Goal: Information Seeking & Learning: Learn about a topic

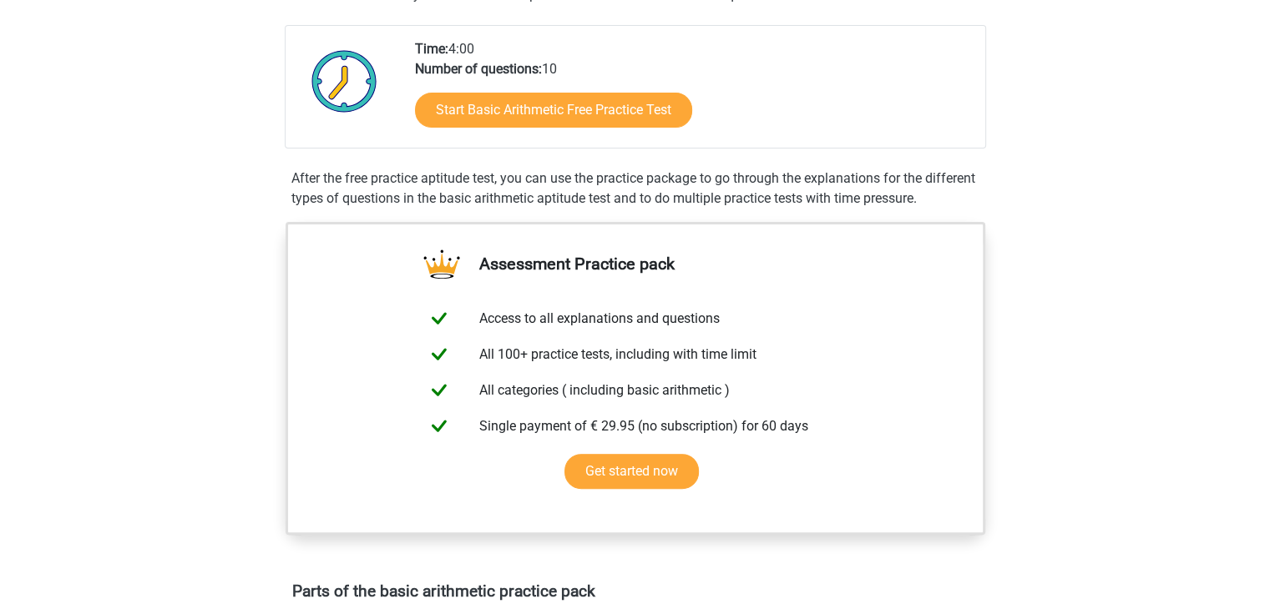
scroll to position [344, 0]
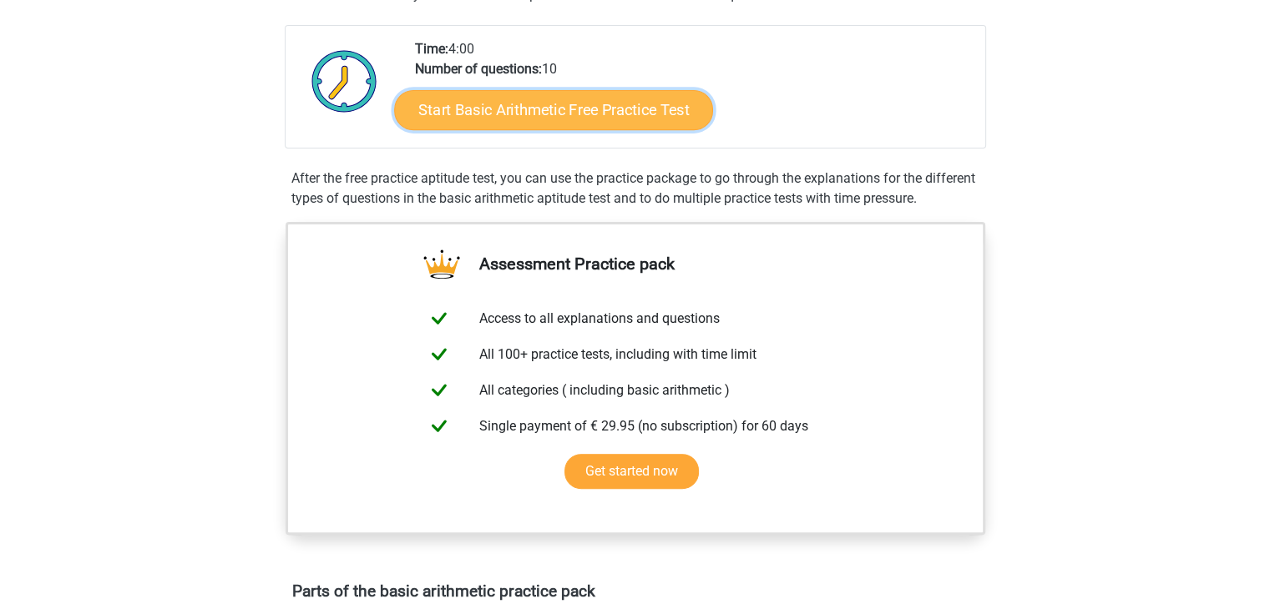
click at [560, 107] on link "Start Basic Arithmetic Free Practice Test" at bounding box center [553, 109] width 319 height 40
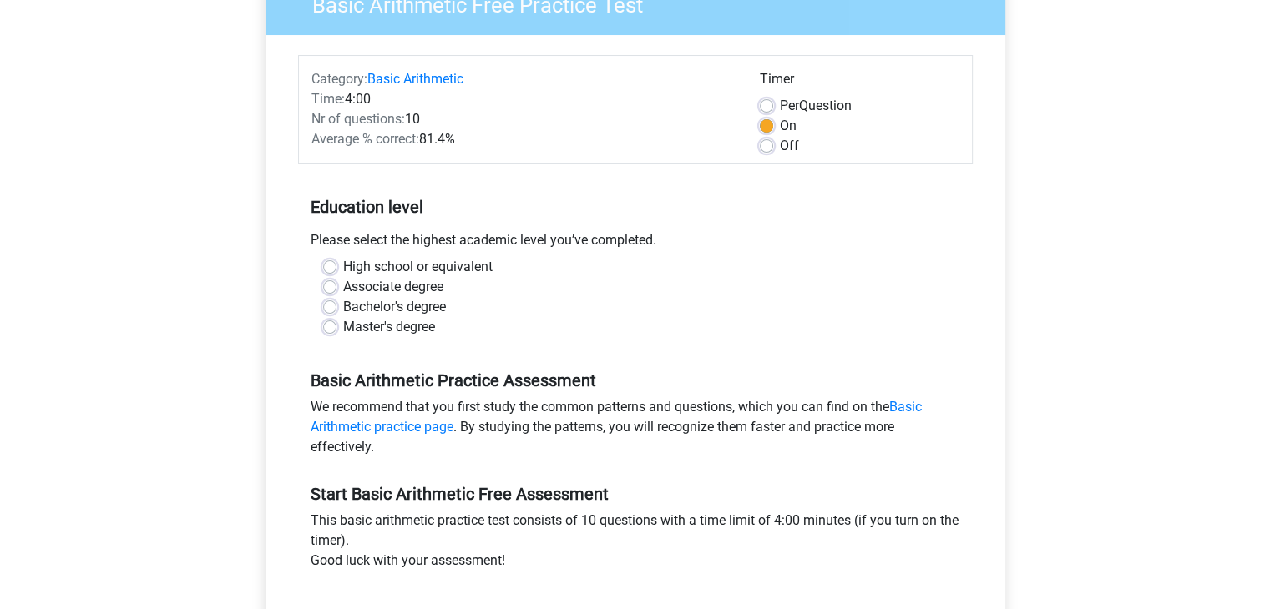
scroll to position [180, 0]
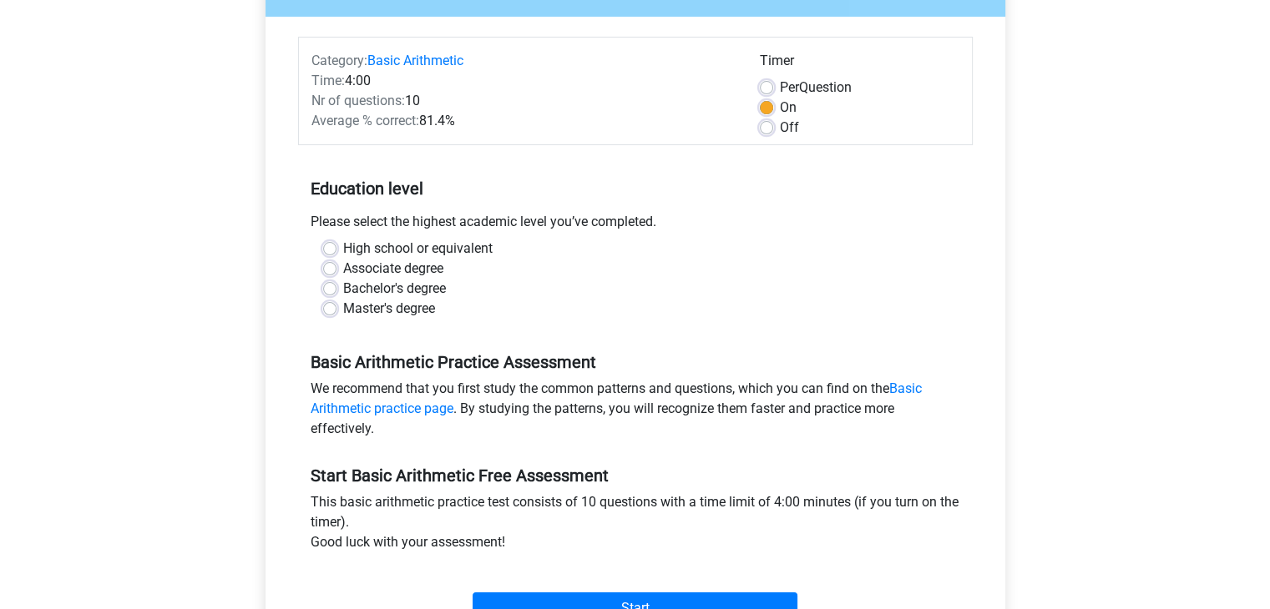
click at [343, 245] on label "High school or equivalent" at bounding box center [417, 249] width 149 height 20
click at [331, 245] on input "High school or equivalent" at bounding box center [329, 247] width 13 height 17
radio input "true"
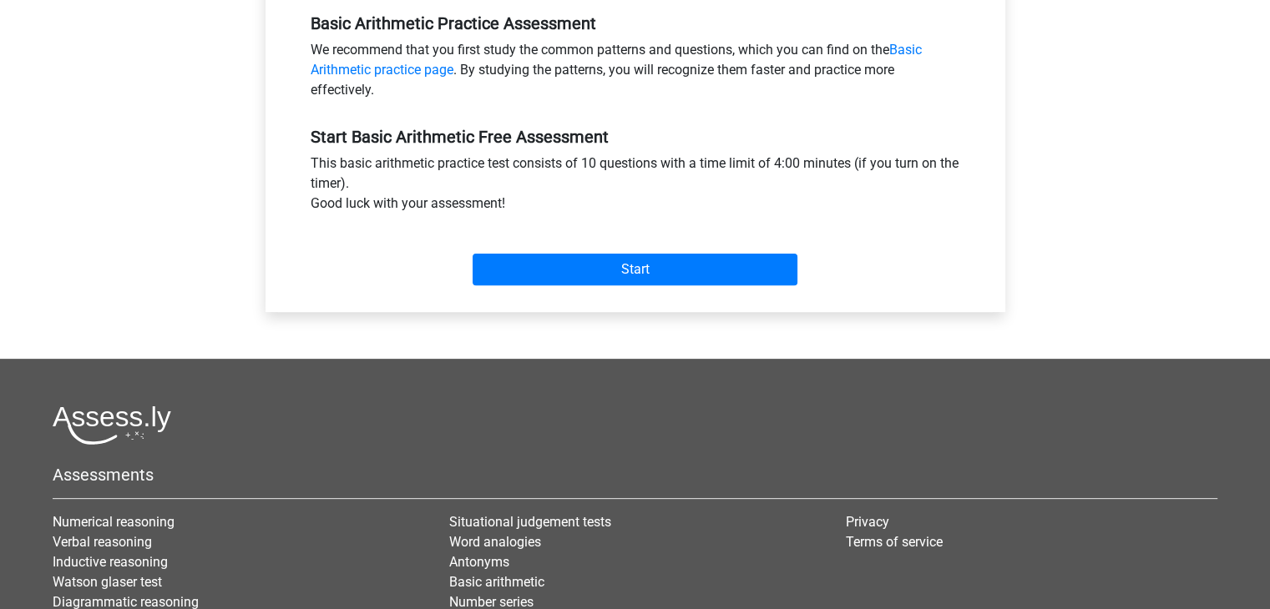
scroll to position [520, 0]
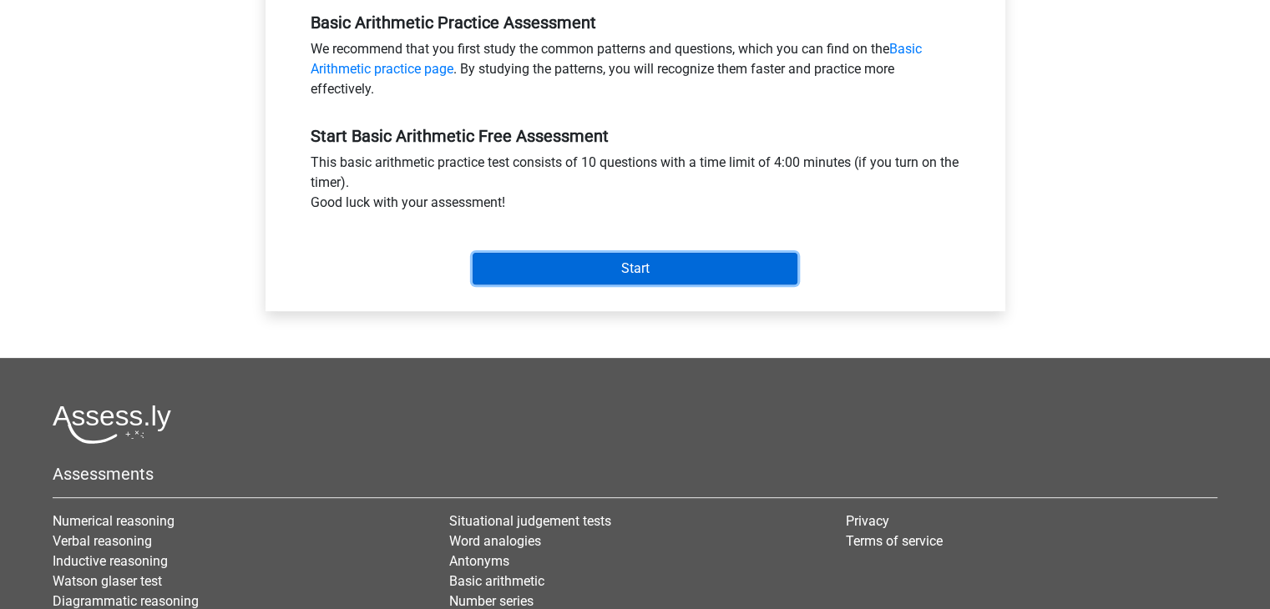
click at [628, 258] on input "Start" at bounding box center [635, 269] width 325 height 32
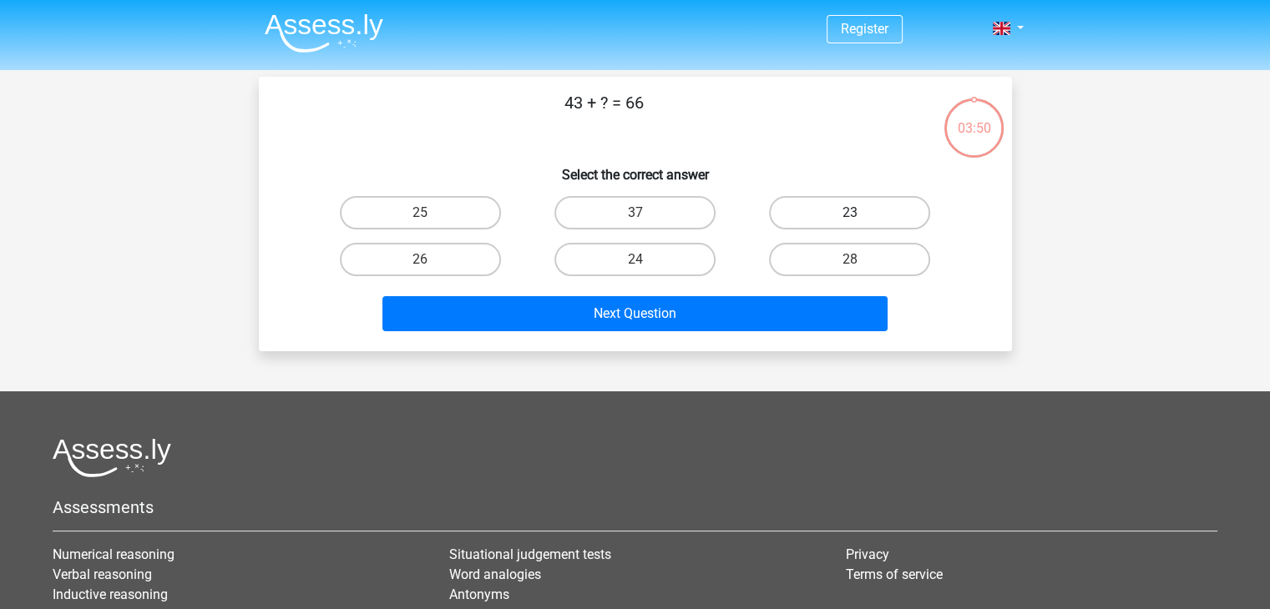
click at [842, 211] on label "23" at bounding box center [849, 212] width 161 height 33
click at [850, 213] on input "23" at bounding box center [855, 218] width 11 height 11
radio input "true"
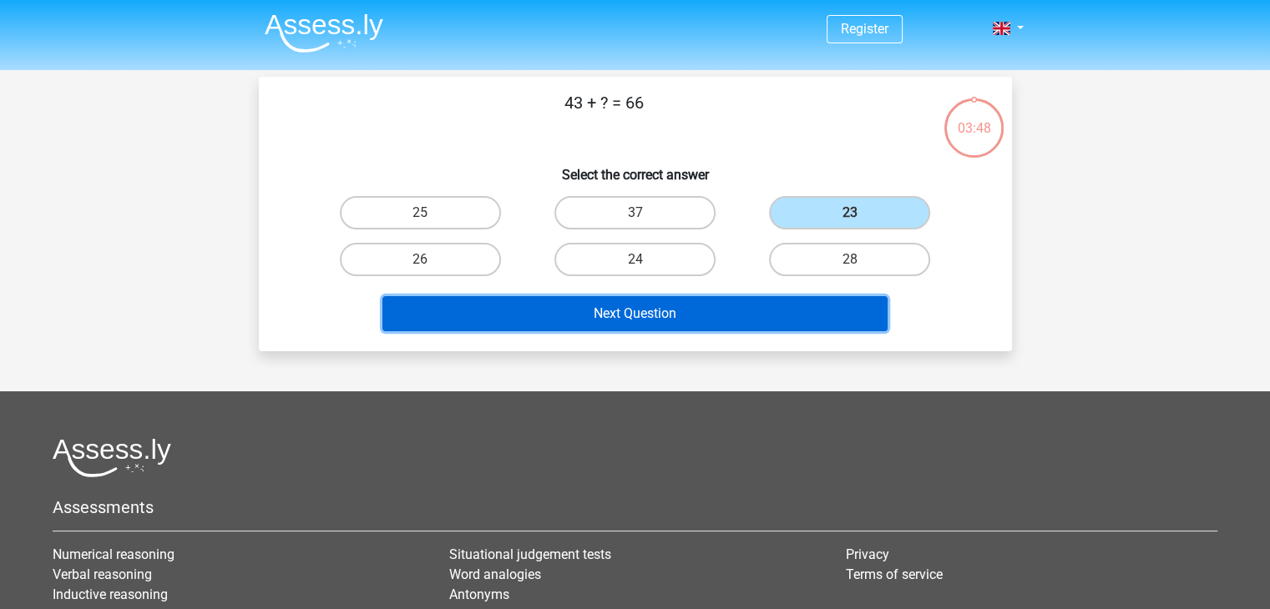
click at [732, 307] on button "Next Question" at bounding box center [634, 313] width 505 height 35
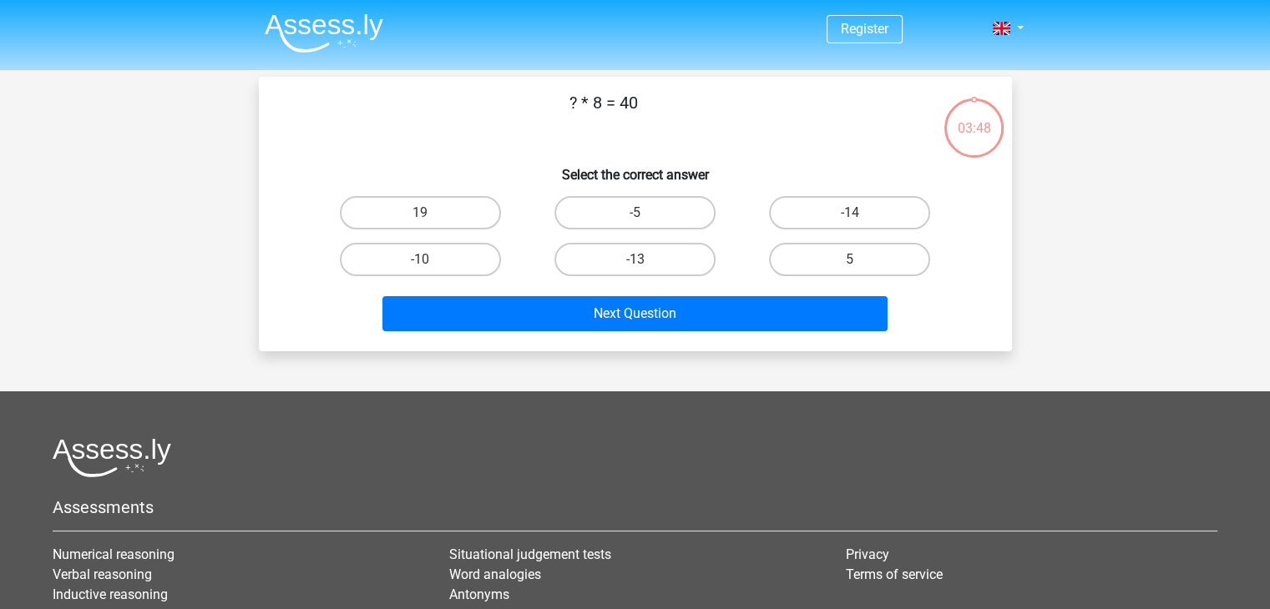
scroll to position [77, 0]
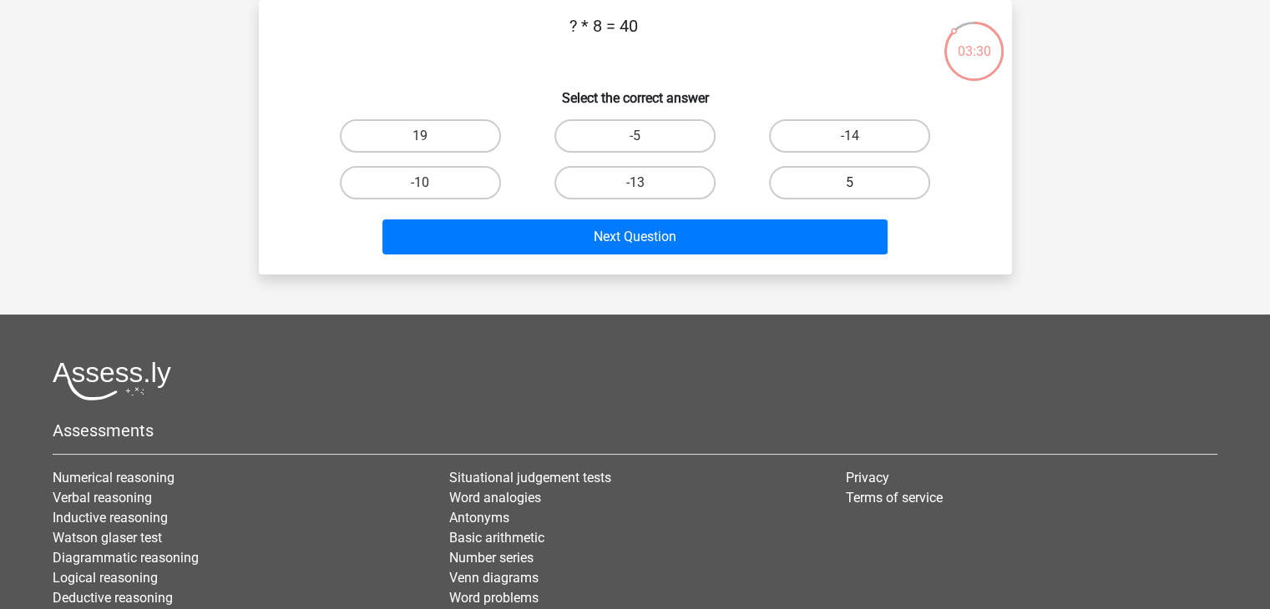
click at [876, 174] on label "5" at bounding box center [849, 182] width 161 height 33
click at [861, 183] on input "5" at bounding box center [855, 188] width 11 height 11
radio input "true"
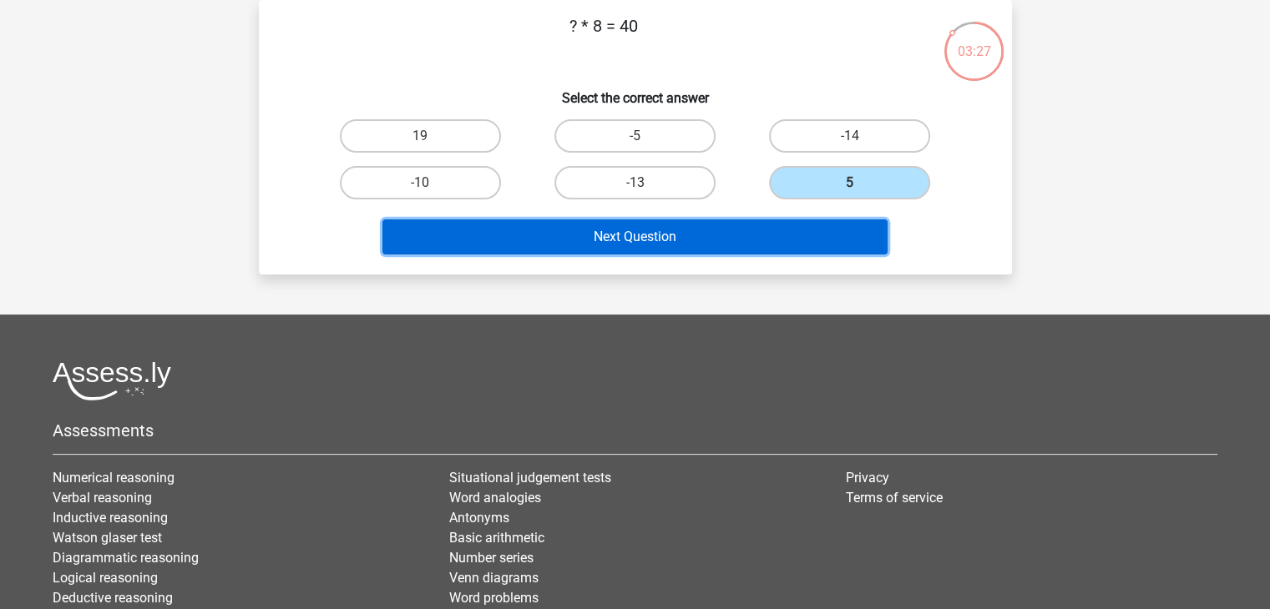
click at [693, 240] on button "Next Question" at bounding box center [634, 237] width 505 height 35
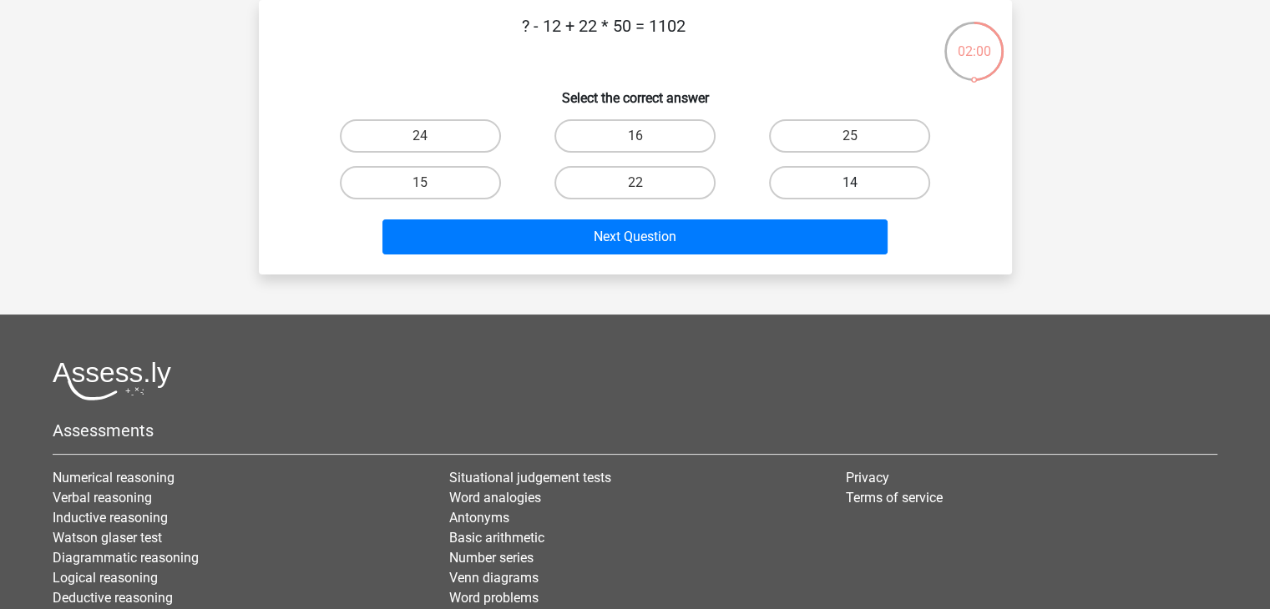
click at [820, 177] on label "14" at bounding box center [849, 182] width 161 height 33
click at [850, 183] on input "14" at bounding box center [855, 188] width 11 height 11
radio input "true"
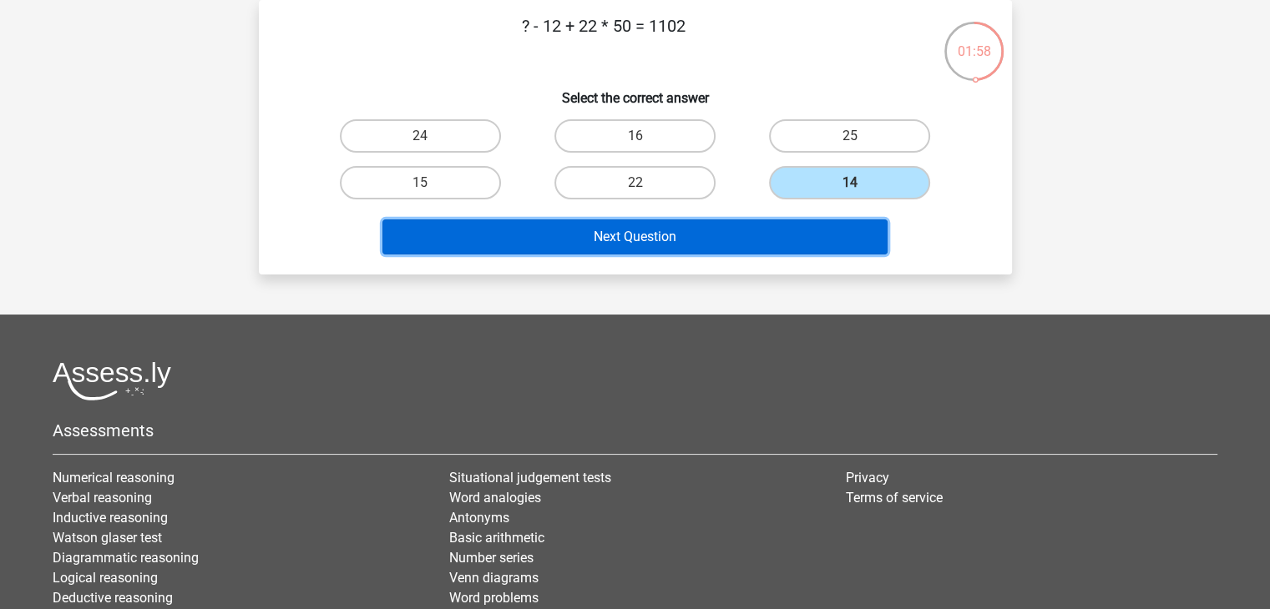
click at [683, 227] on button "Next Question" at bounding box center [634, 237] width 505 height 35
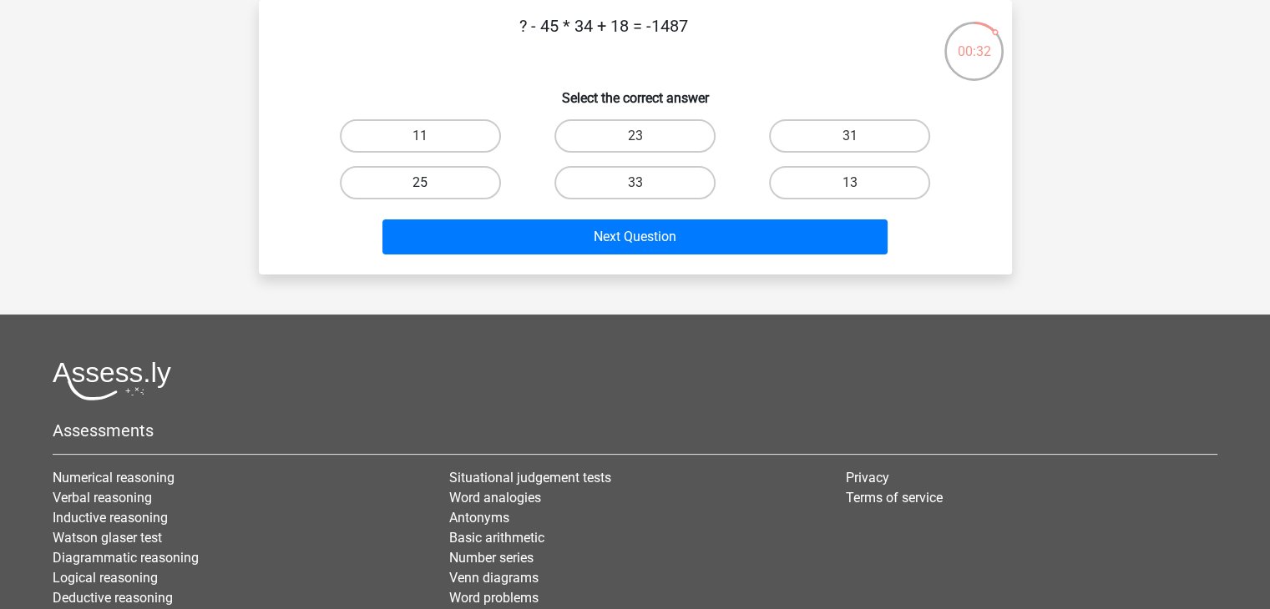
click at [421, 174] on label "25" at bounding box center [420, 182] width 161 height 33
click at [421, 183] on input "25" at bounding box center [425, 188] width 11 height 11
radio input "true"
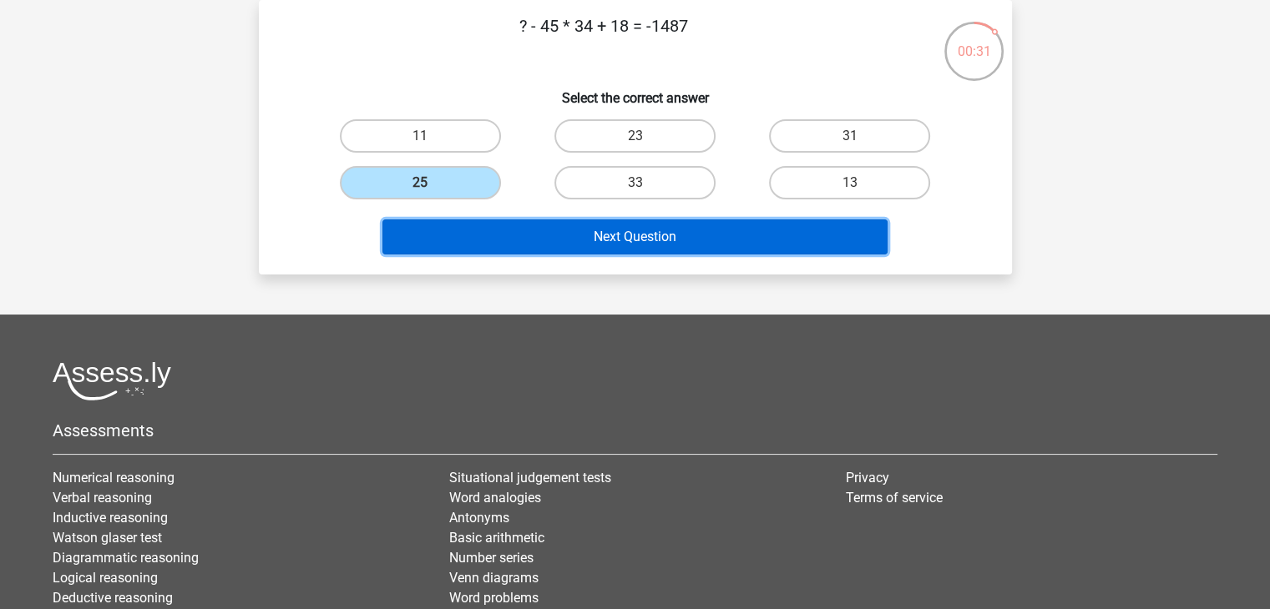
click at [746, 228] on button "Next Question" at bounding box center [634, 237] width 505 height 35
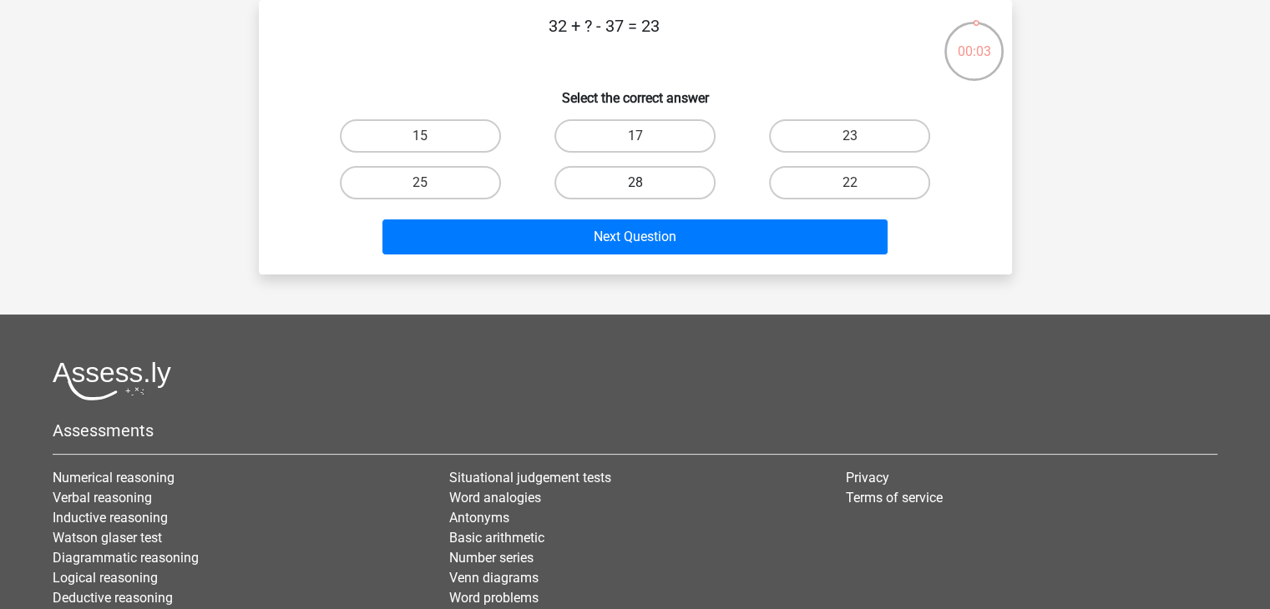
click at [655, 191] on label "28" at bounding box center [634, 182] width 161 height 33
click at [645, 191] on input "28" at bounding box center [640, 188] width 11 height 11
radio input "true"
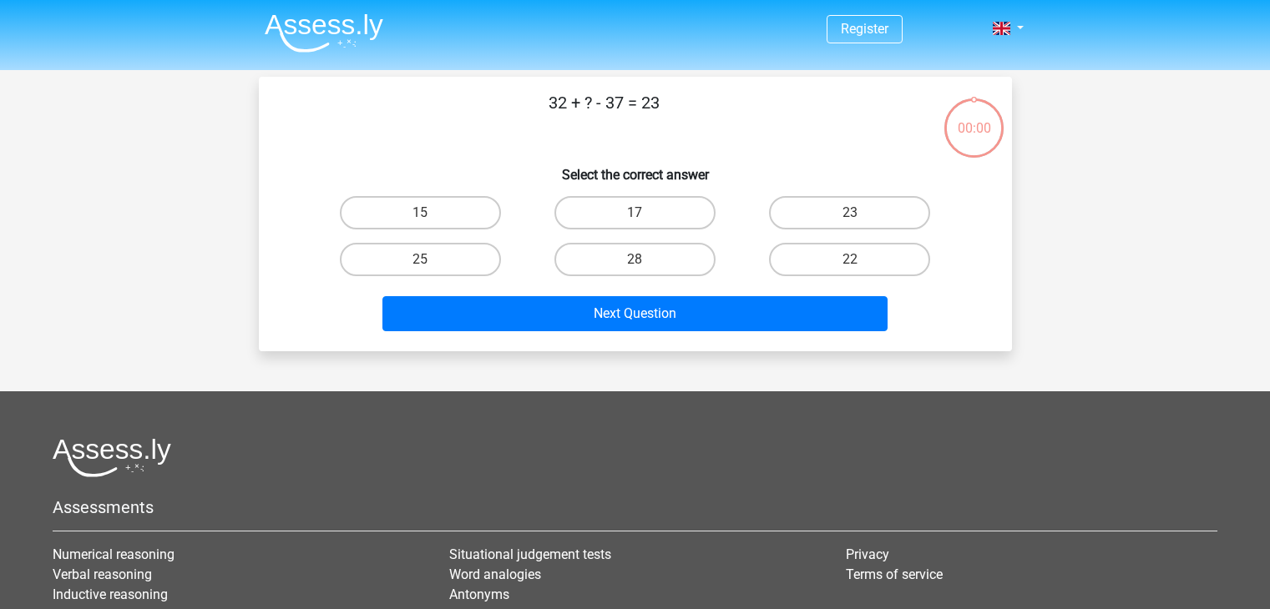
scroll to position [77, 0]
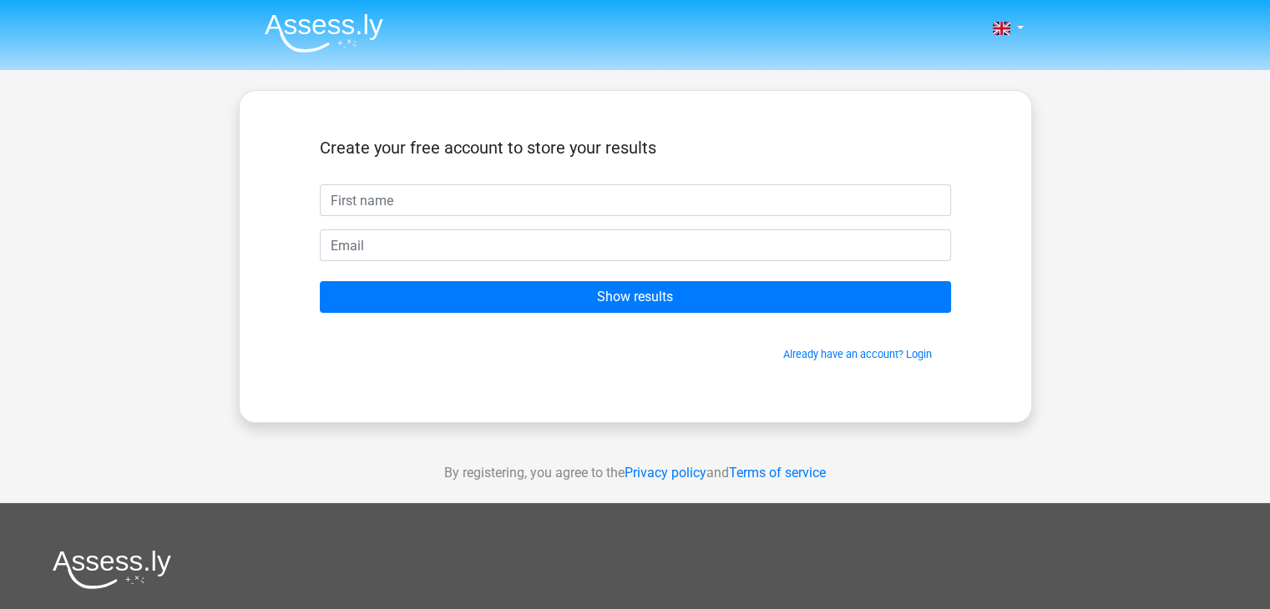
click at [638, 202] on input "text" at bounding box center [635, 201] width 631 height 32
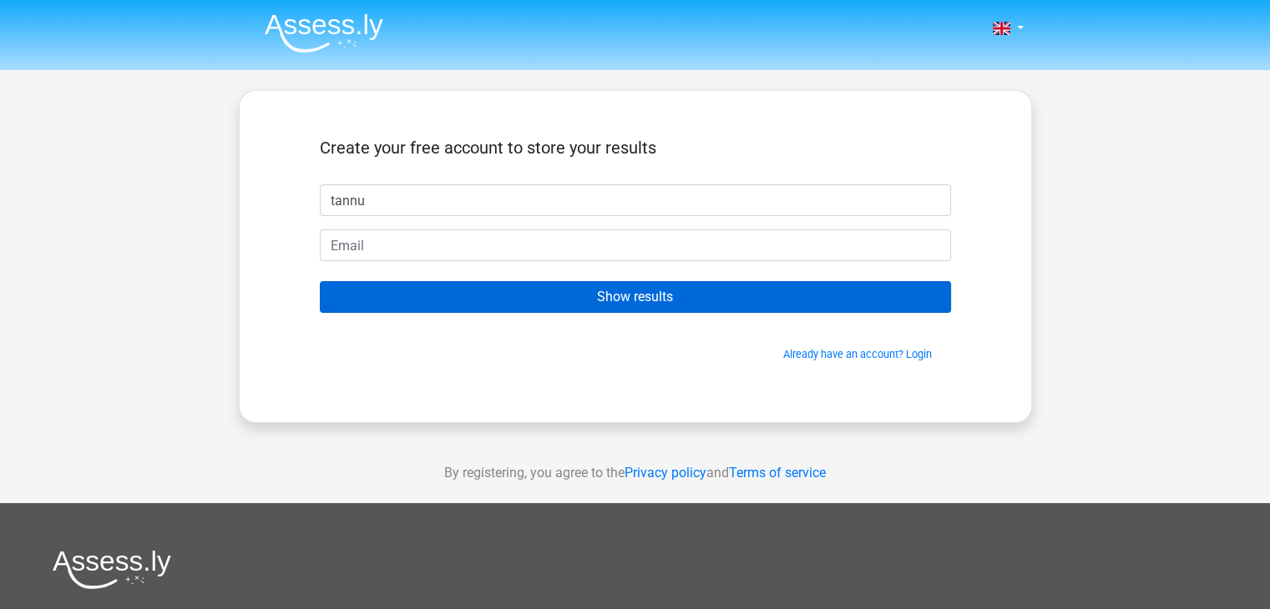
type input "tannu"
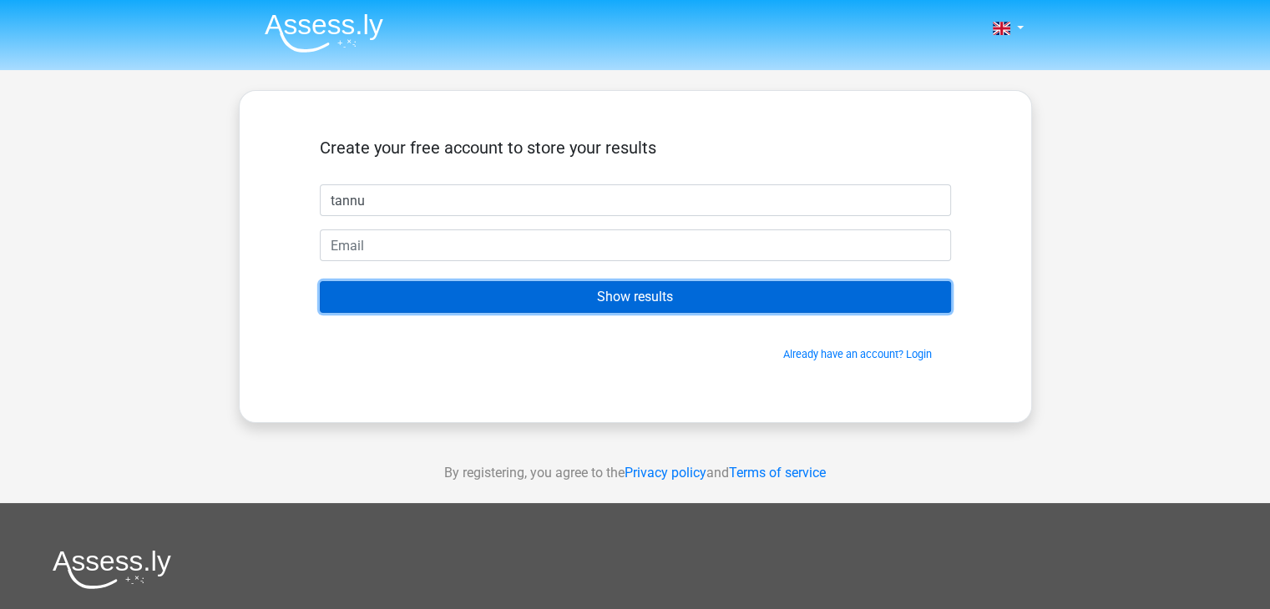
click at [635, 292] on input "Show results" at bounding box center [635, 297] width 631 height 32
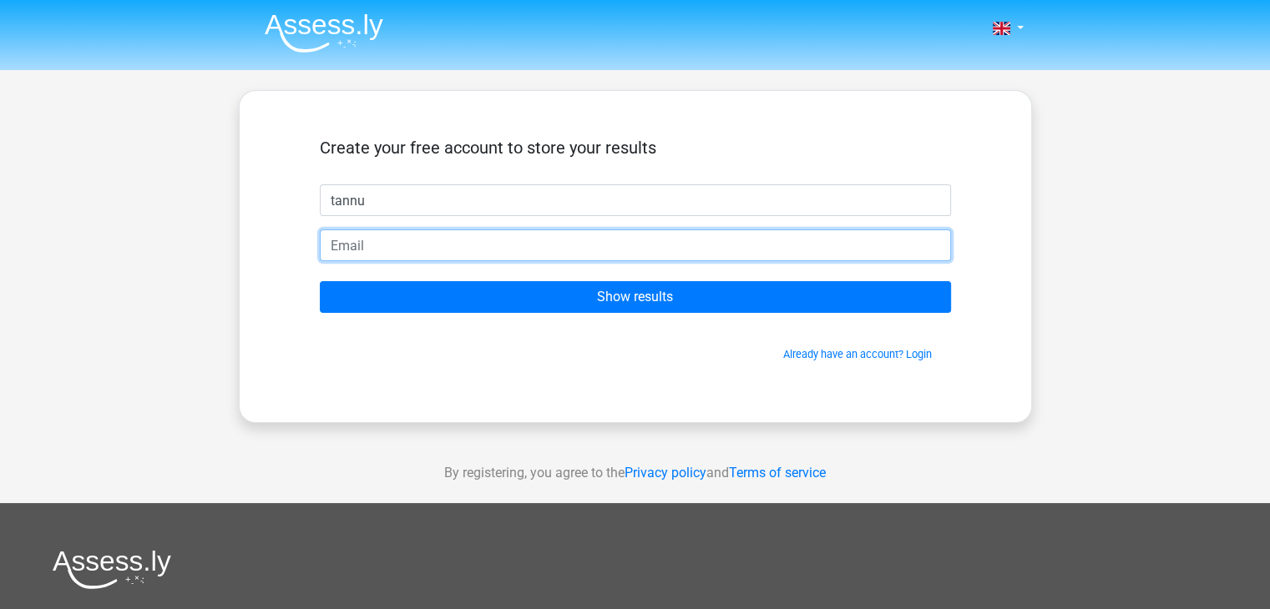
click at [468, 241] on input "email" at bounding box center [635, 246] width 631 height 32
type input "[EMAIL_ADDRESS][DOMAIN_NAME]"
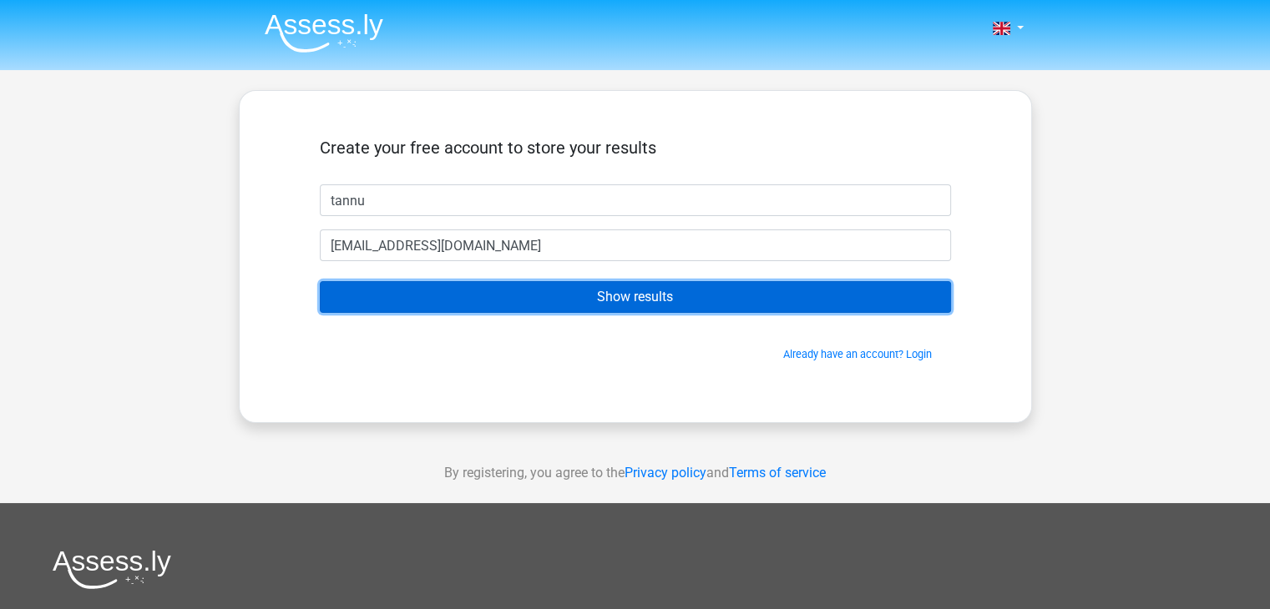
click at [554, 301] on input "Show results" at bounding box center [635, 297] width 631 height 32
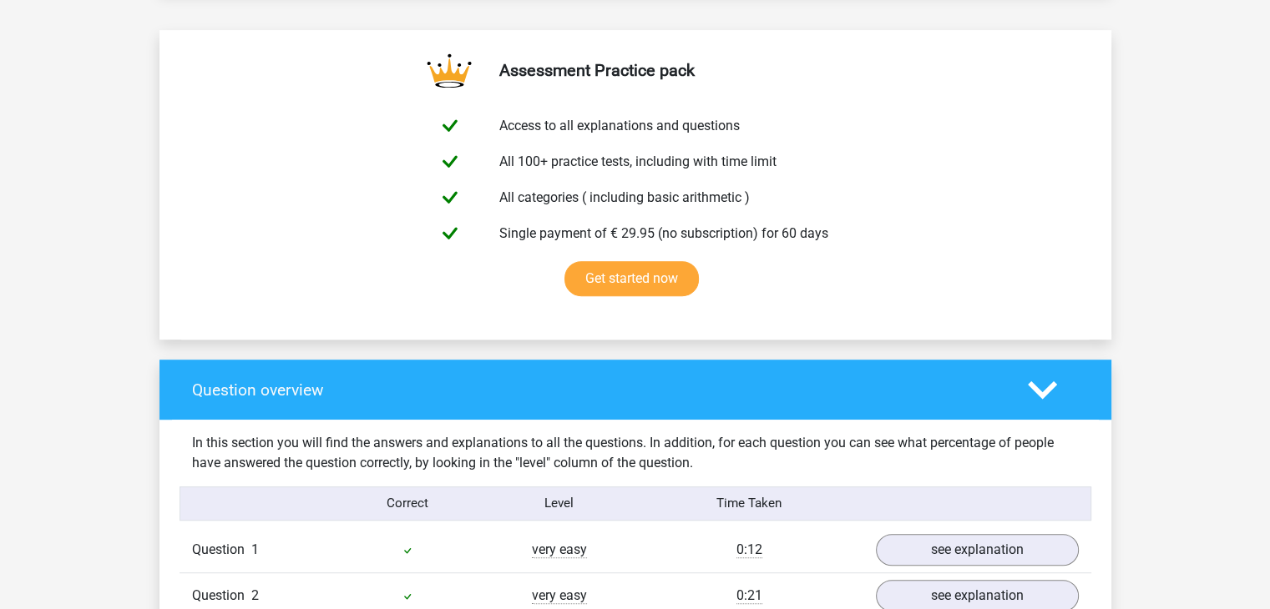
scroll to position [878, 0]
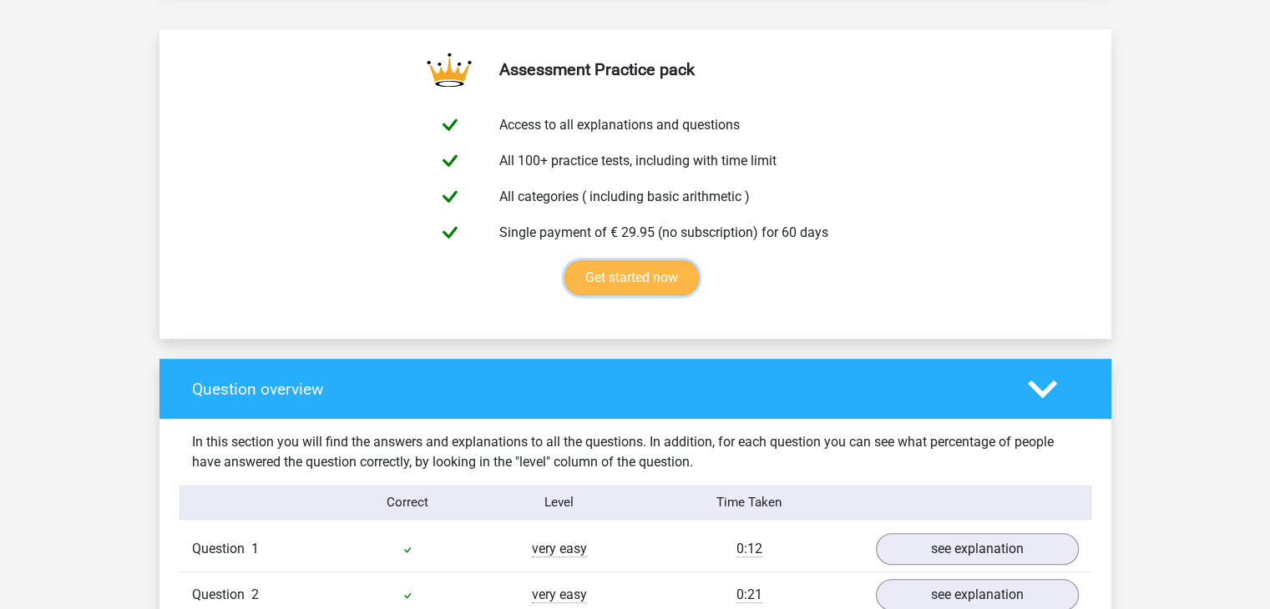
click at [656, 281] on link "Get started now" at bounding box center [631, 277] width 134 height 35
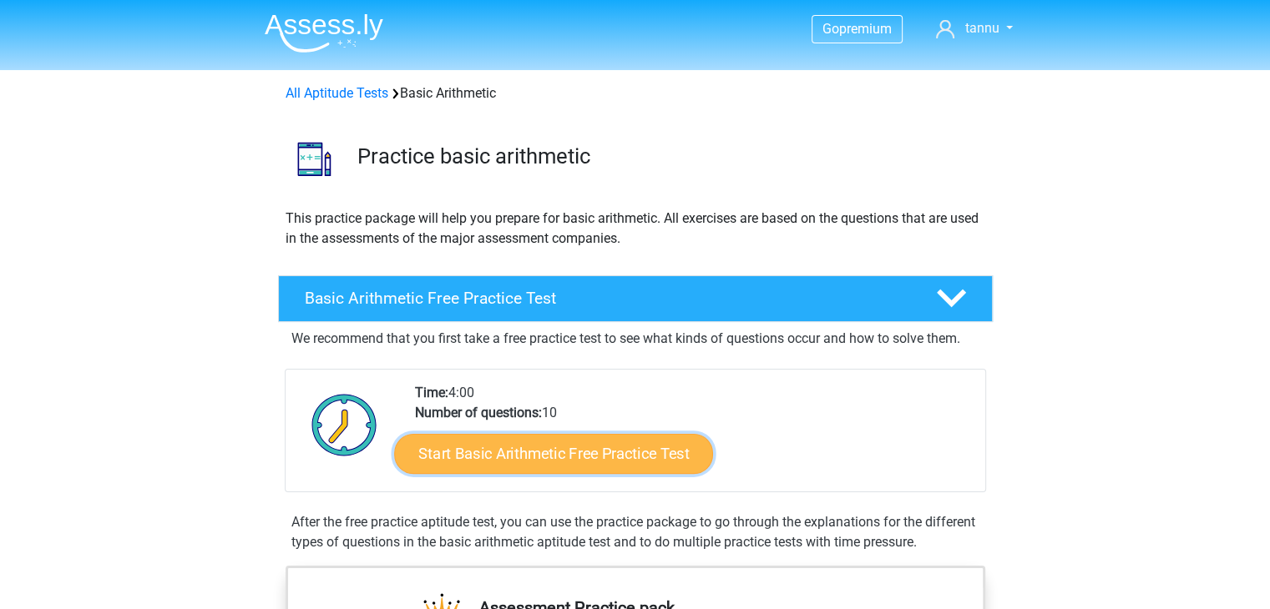
click at [581, 454] on link "Start Basic Arithmetic Free Practice Test" at bounding box center [553, 453] width 319 height 40
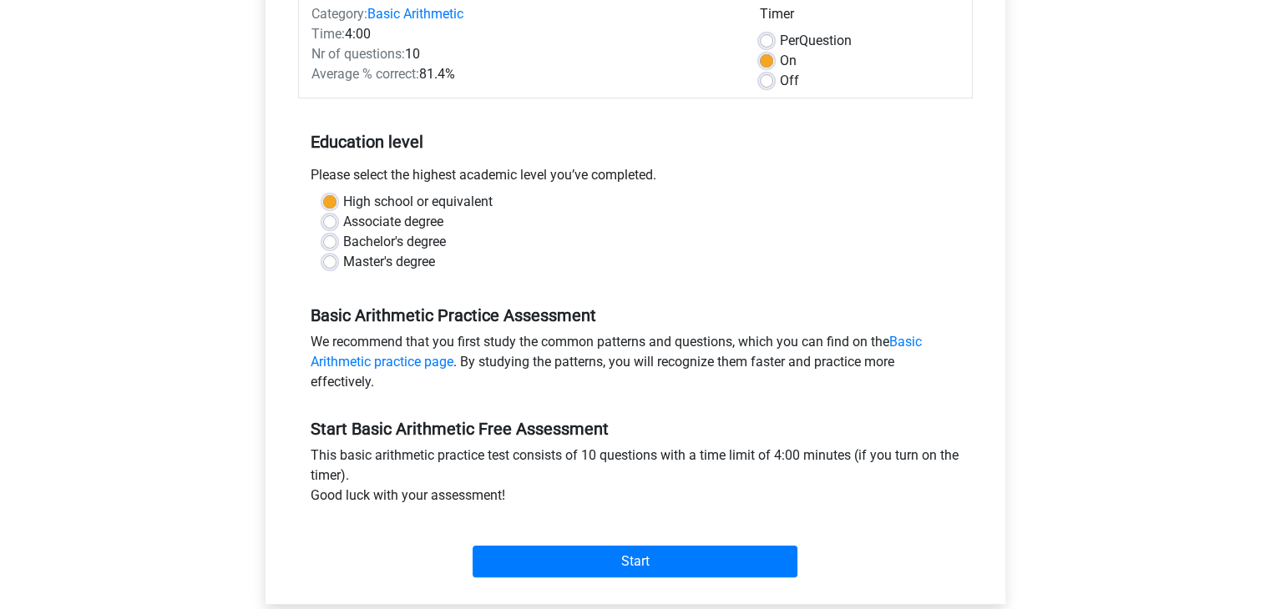
scroll to position [222, 0]
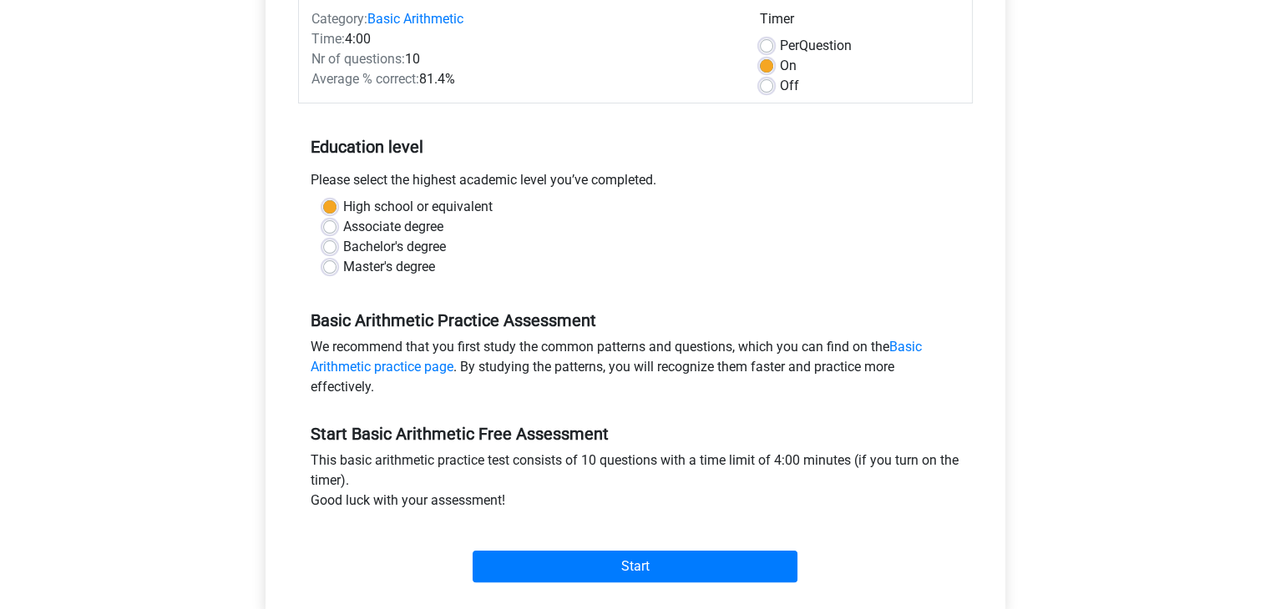
click at [343, 245] on label "Bachelor's degree" at bounding box center [394, 247] width 103 height 20
click at [333, 245] on input "Bachelor's degree" at bounding box center [329, 245] width 13 height 17
radio input "true"
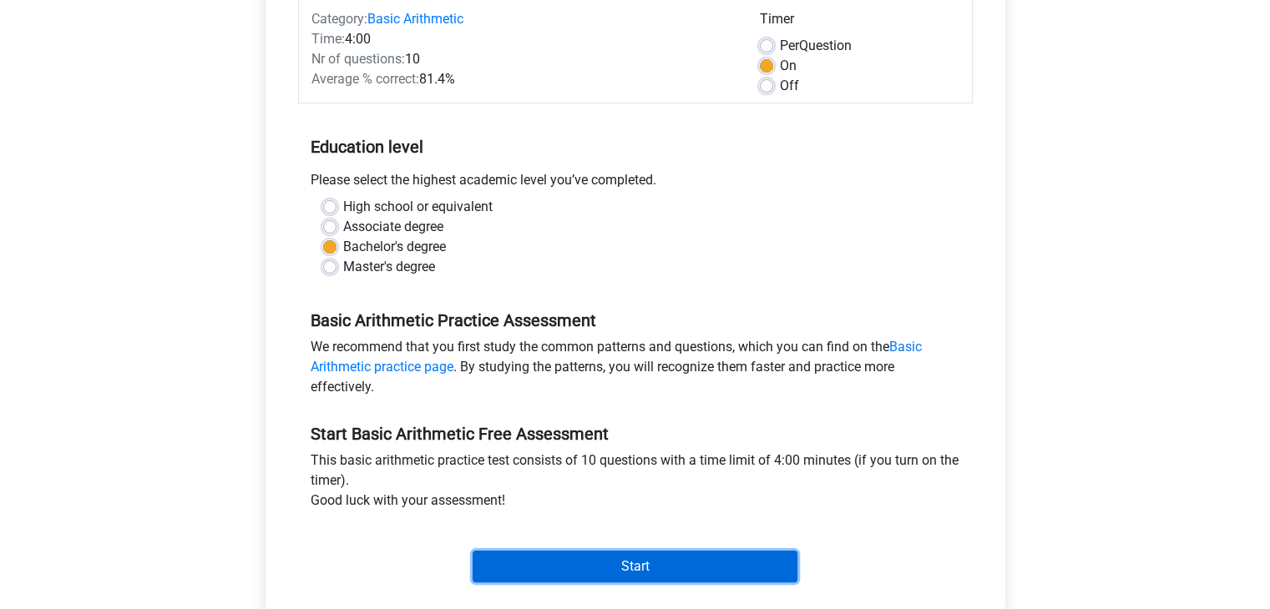
click at [580, 557] on input "Start" at bounding box center [635, 567] width 325 height 32
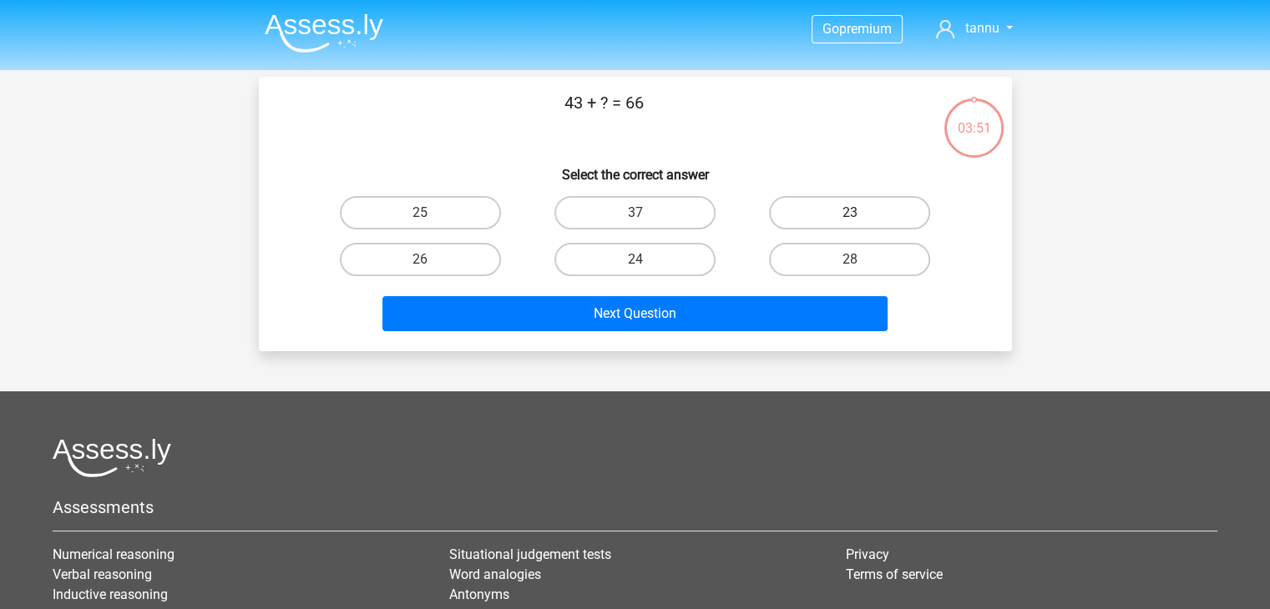
click at [820, 226] on label "23" at bounding box center [849, 212] width 161 height 33
click at [850, 224] on input "23" at bounding box center [855, 218] width 11 height 11
radio input "true"
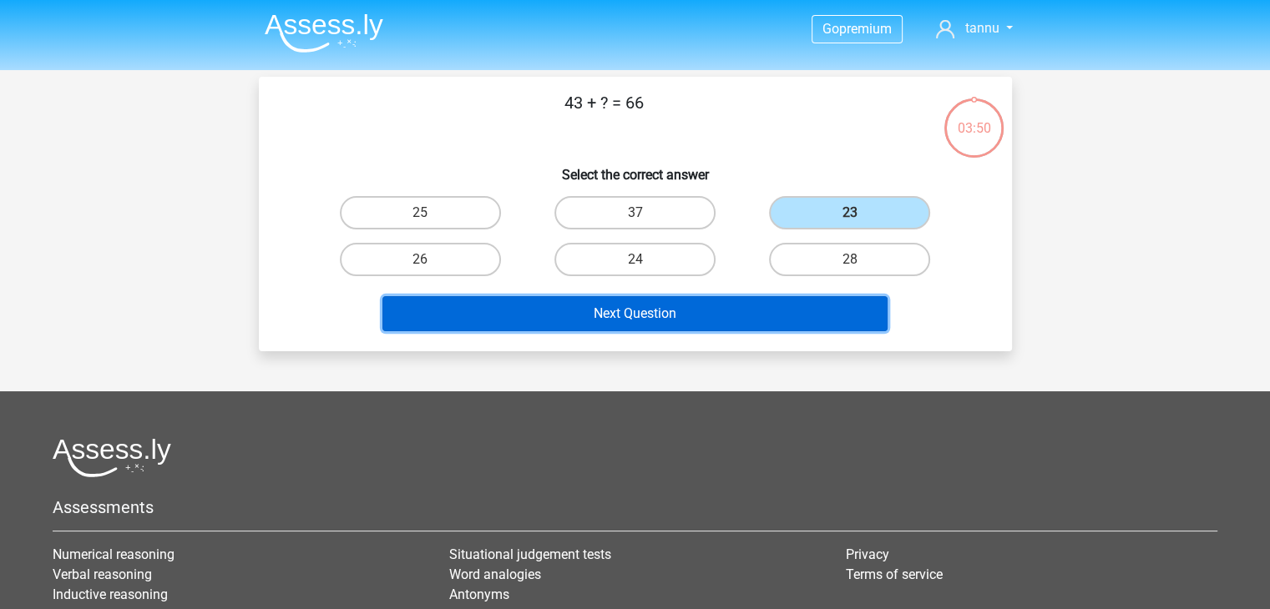
click at [702, 319] on button "Next Question" at bounding box center [634, 313] width 505 height 35
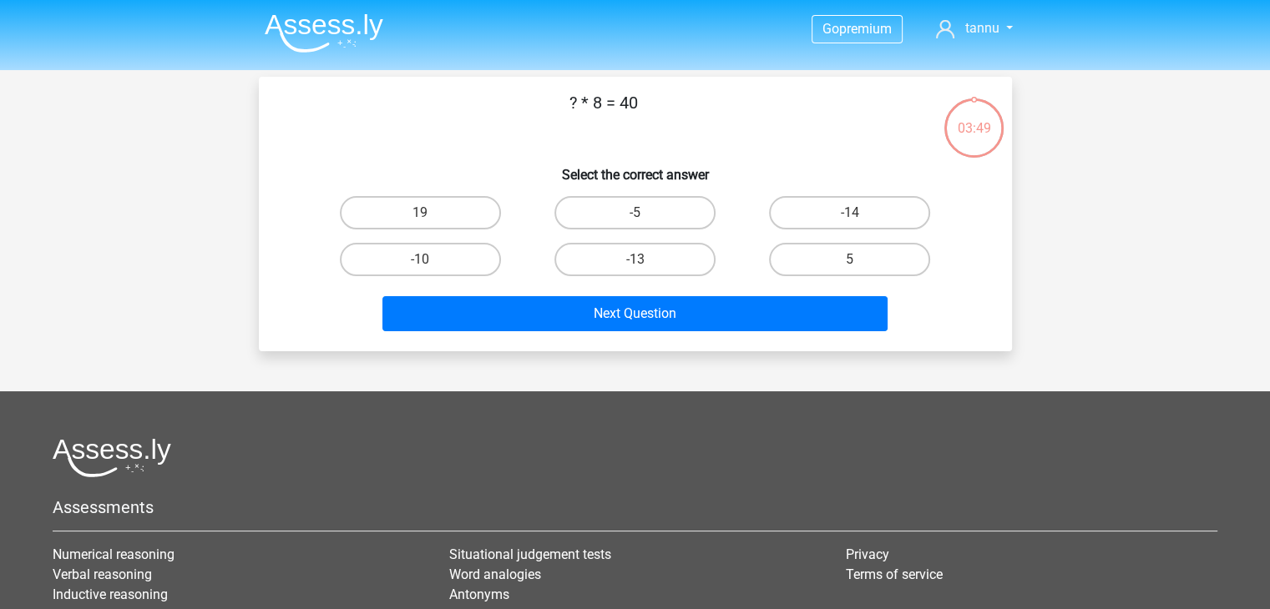
scroll to position [77, 0]
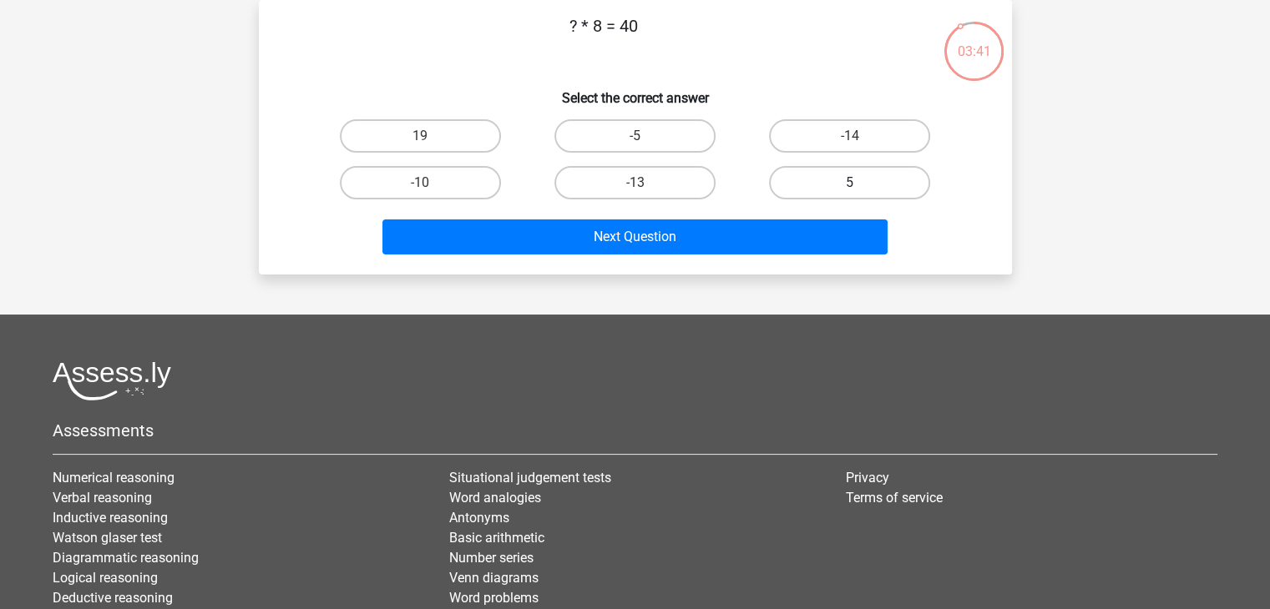
click at [824, 184] on label "5" at bounding box center [849, 182] width 161 height 33
click at [850, 184] on input "5" at bounding box center [855, 188] width 11 height 11
radio input "true"
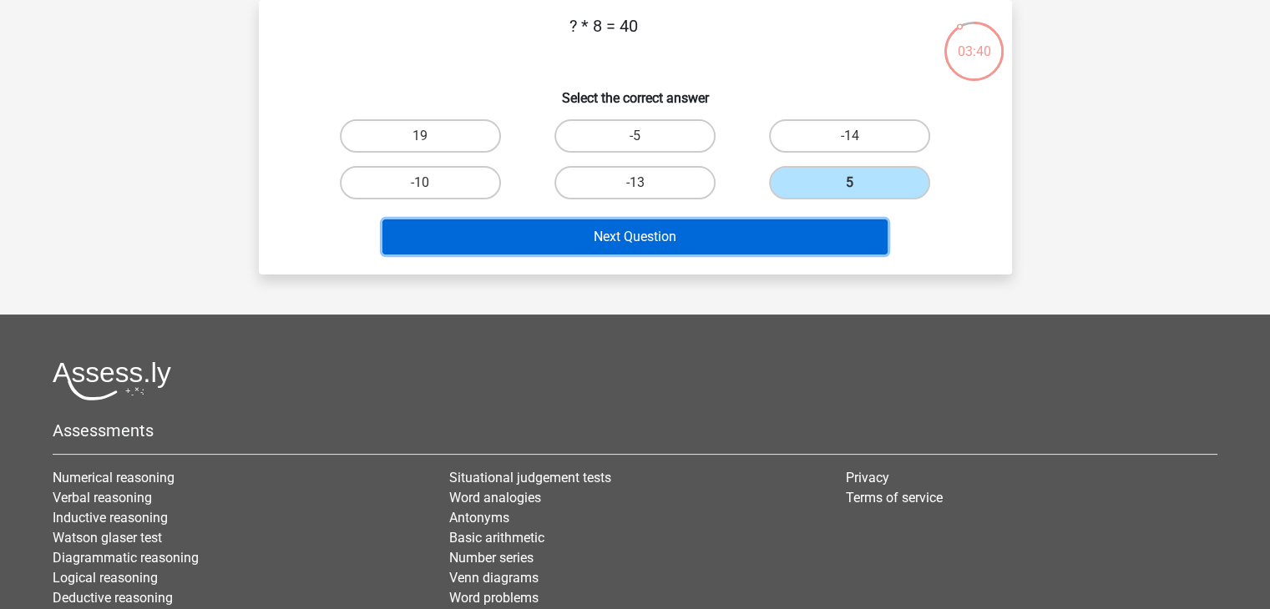
click at [685, 244] on button "Next Question" at bounding box center [634, 237] width 505 height 35
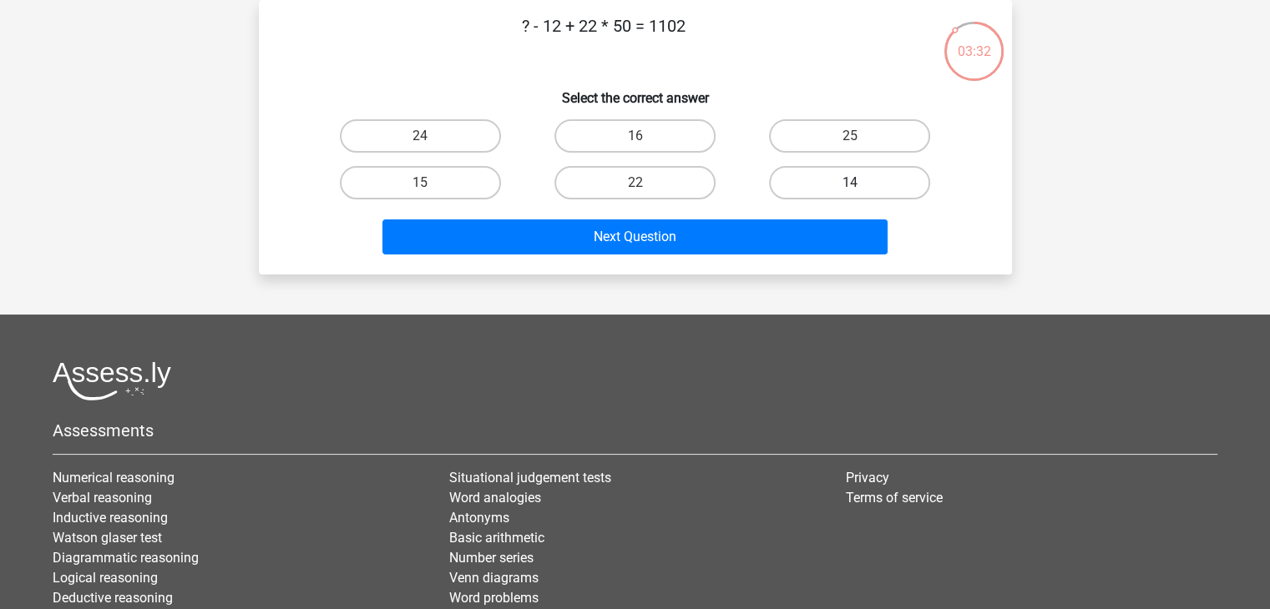
click at [838, 174] on label "14" at bounding box center [849, 182] width 161 height 33
click at [850, 183] on input "14" at bounding box center [855, 188] width 11 height 11
radio input "true"
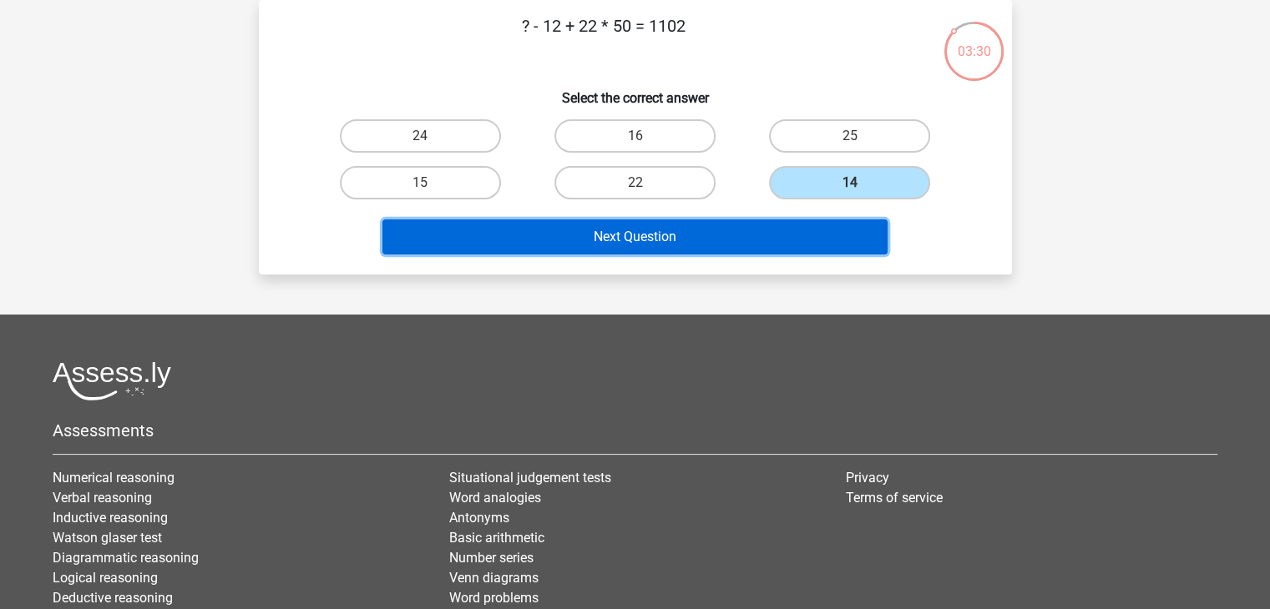
click at [758, 237] on button "Next Question" at bounding box center [634, 237] width 505 height 35
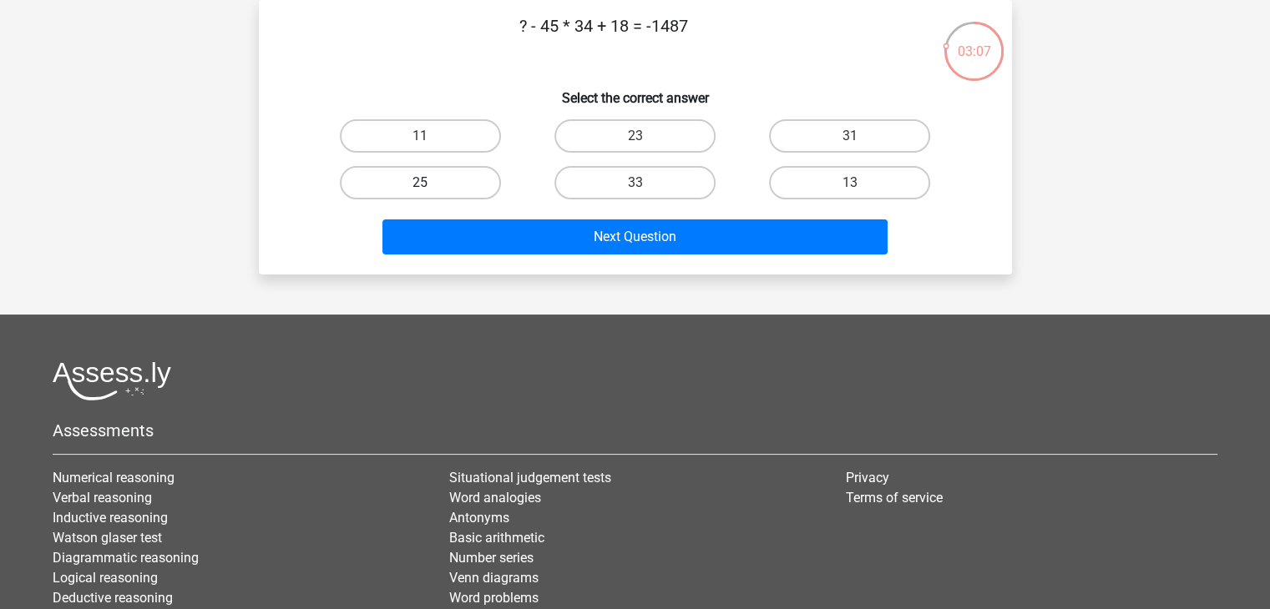
click at [409, 179] on label "25" at bounding box center [420, 182] width 161 height 33
click at [420, 183] on input "25" at bounding box center [425, 188] width 11 height 11
radio input "true"
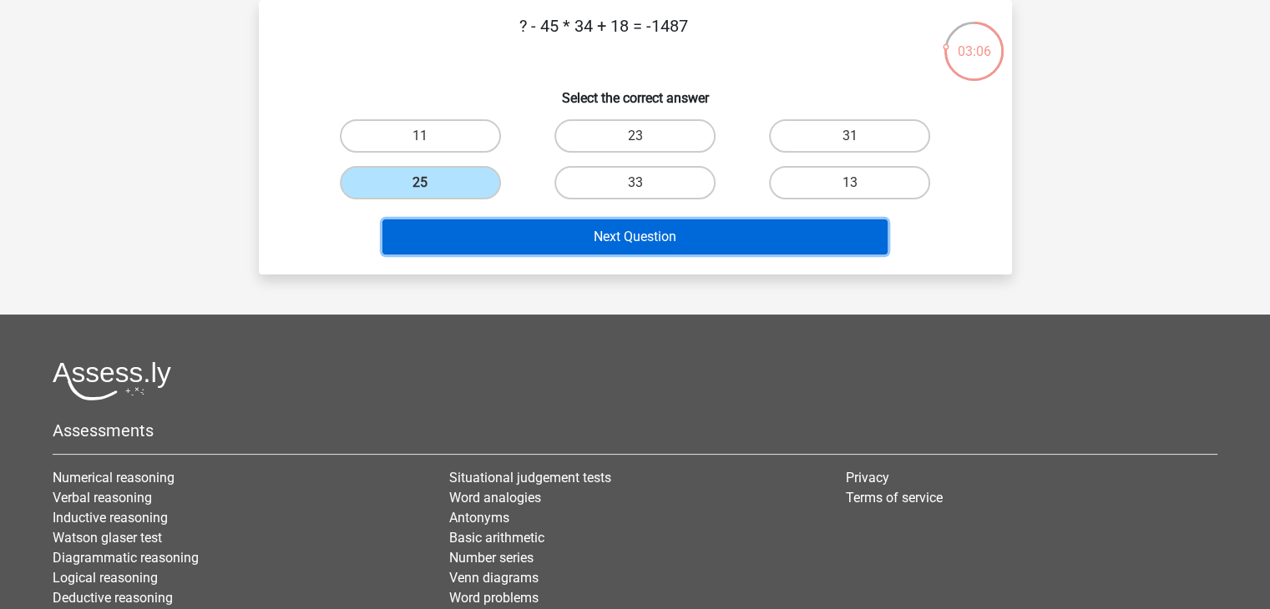
click at [554, 241] on button "Next Question" at bounding box center [634, 237] width 505 height 35
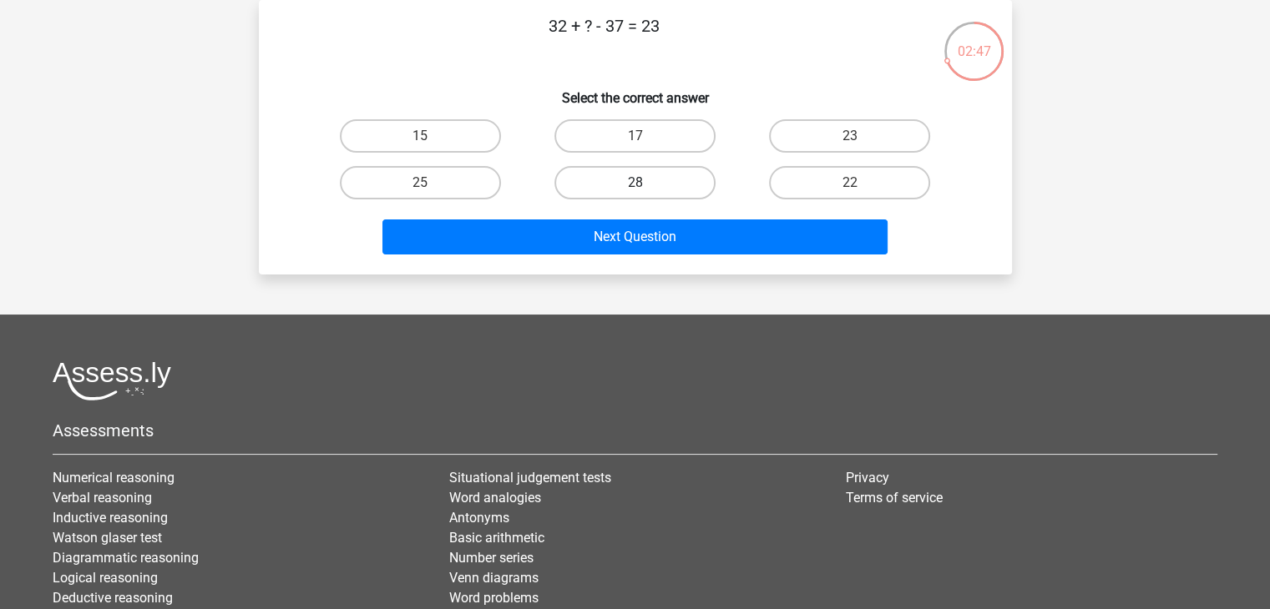
click at [645, 181] on label "28" at bounding box center [634, 182] width 161 height 33
click at [645, 183] on input "28" at bounding box center [640, 188] width 11 height 11
radio input "true"
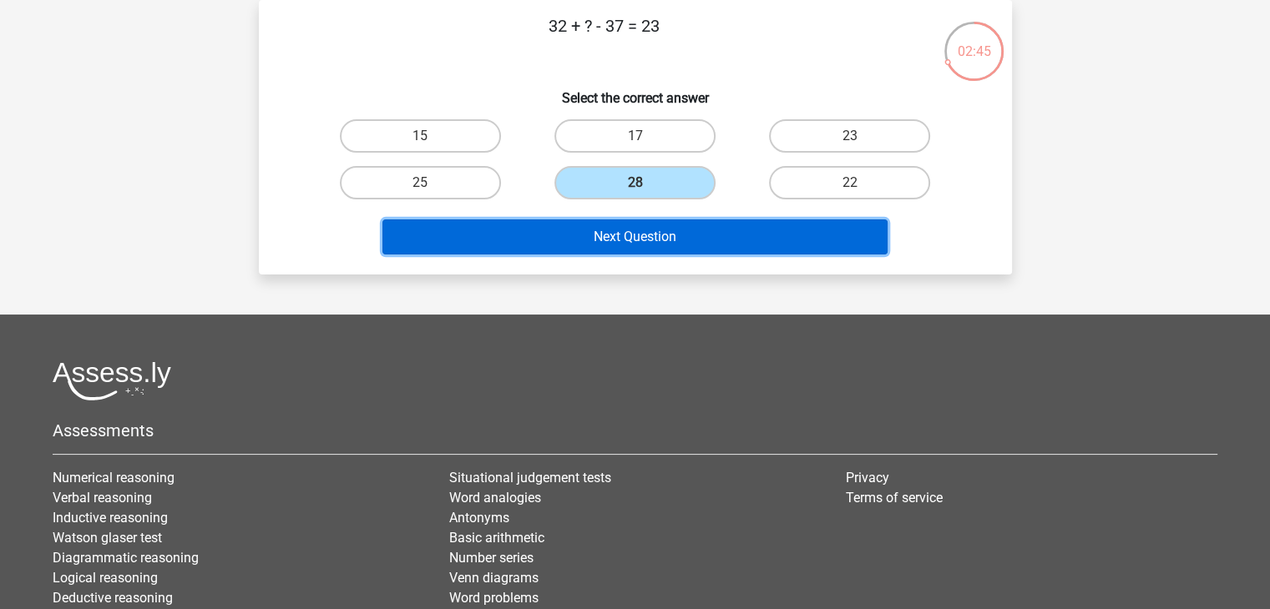
click at [658, 239] on button "Next Question" at bounding box center [634, 237] width 505 height 35
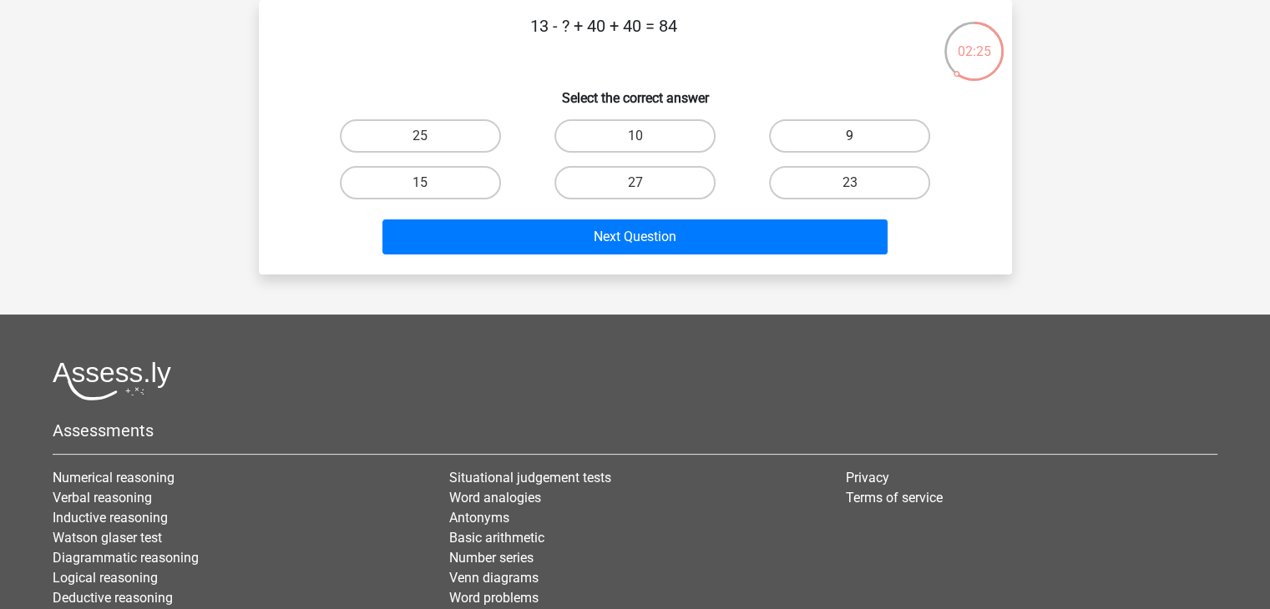
click at [795, 126] on label "9" at bounding box center [849, 135] width 161 height 33
click at [850, 136] on input "9" at bounding box center [855, 141] width 11 height 11
radio input "true"
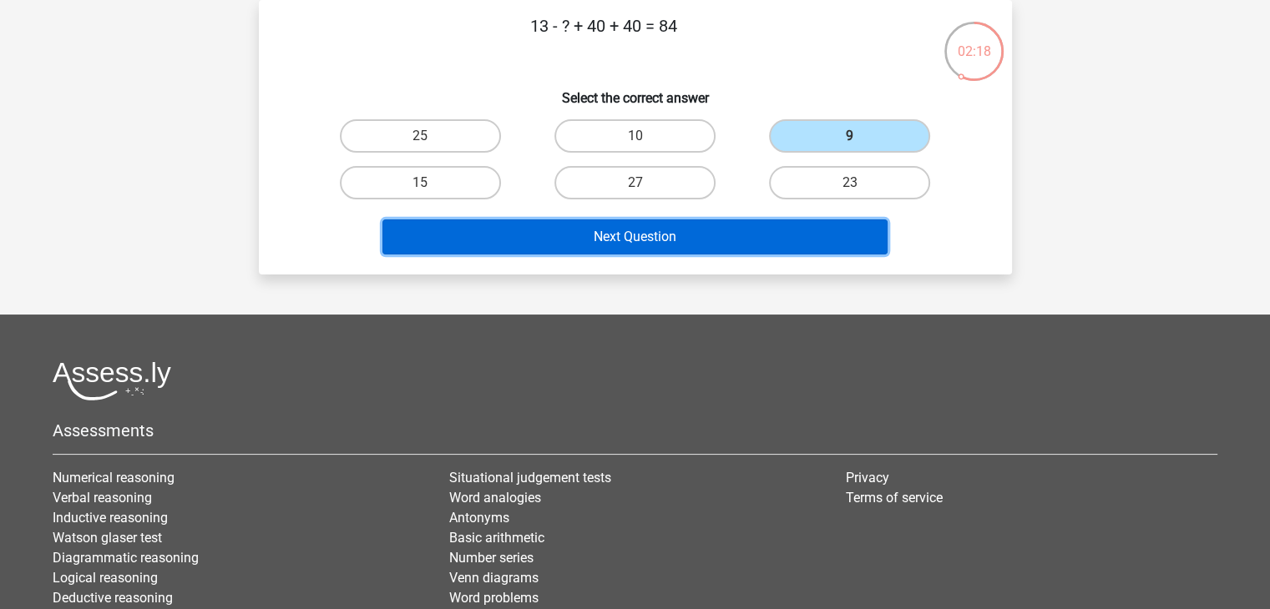
click at [728, 230] on button "Next Question" at bounding box center [634, 237] width 505 height 35
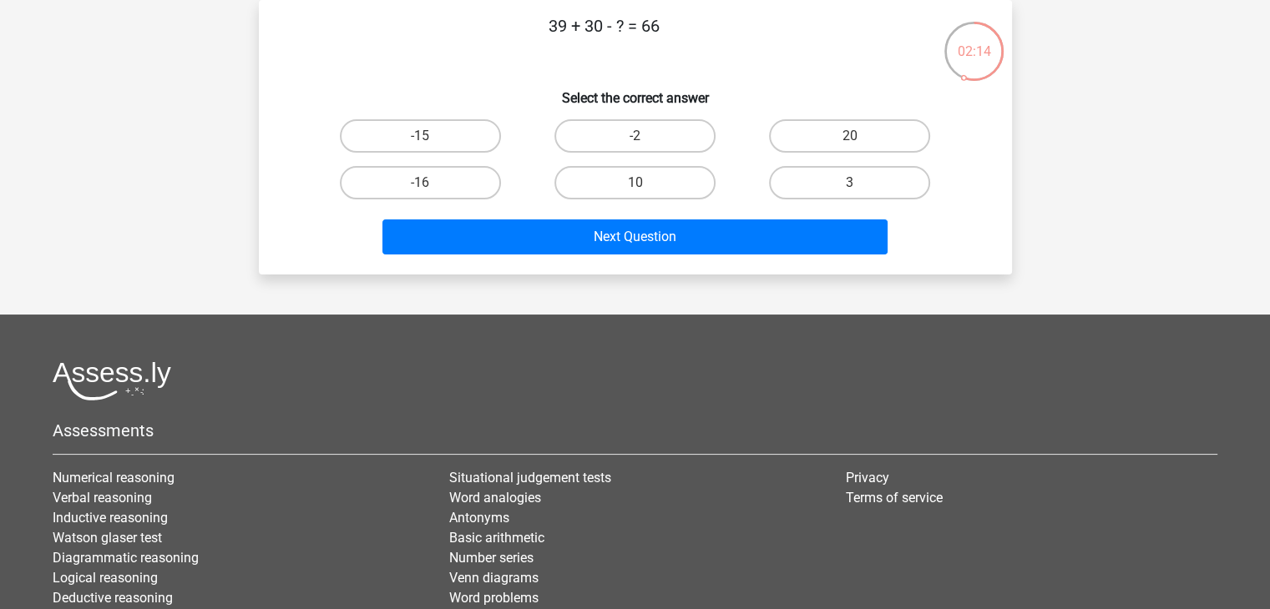
scroll to position [0, 0]
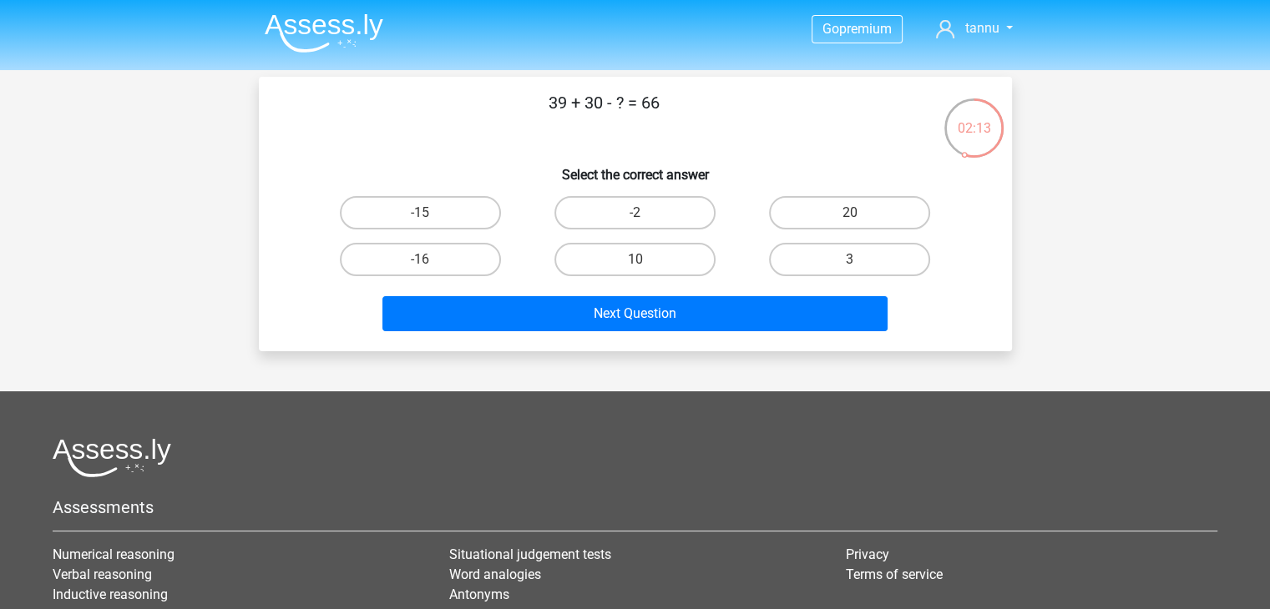
click at [987, 128] on div "02:13" at bounding box center [974, 118] width 63 height 42
click at [987, 128] on div "02:11" at bounding box center [974, 118] width 63 height 42
